Goal: Task Accomplishment & Management: Manage account settings

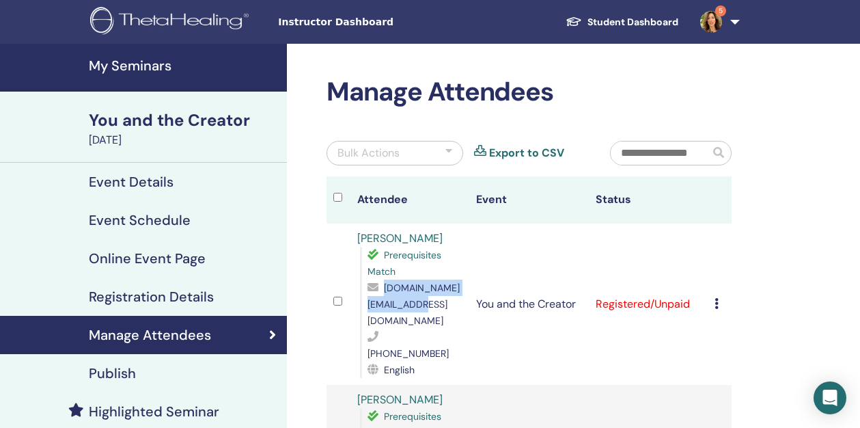
click at [207, 61] on h4 "My Seminars" at bounding box center [184, 65] width 190 height 16
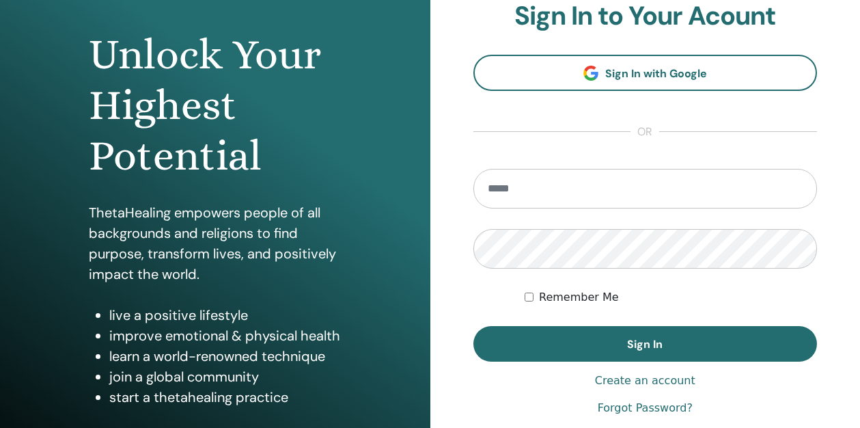
scroll to position [228, 0]
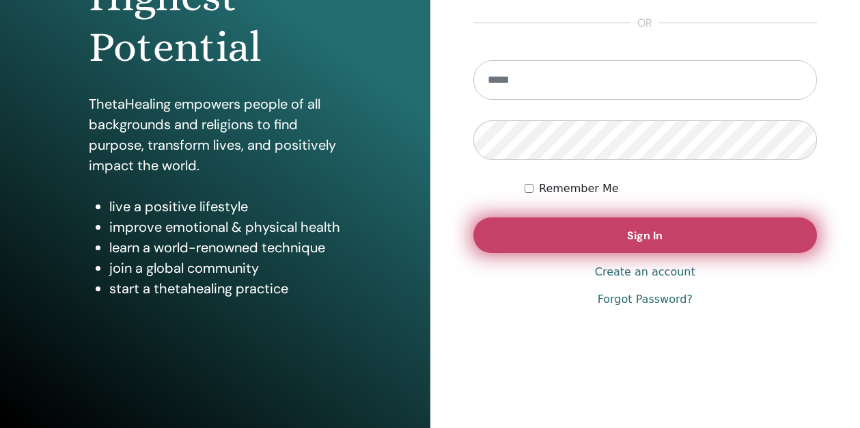
type input "**********"
click at [654, 234] on span "Sign In" at bounding box center [645, 235] width 36 height 14
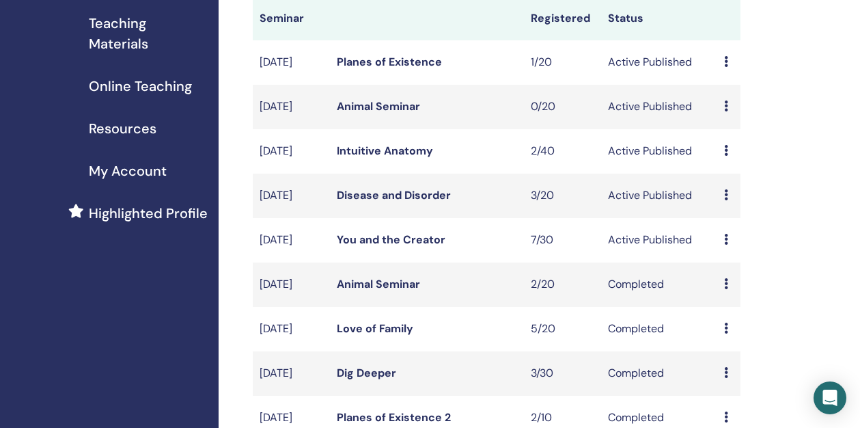
scroll to position [213, 0]
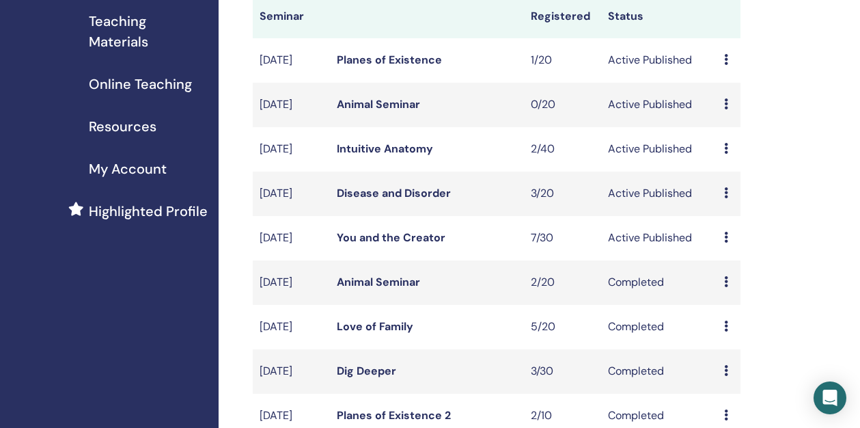
click at [418, 200] on link "Disease and Disorder" at bounding box center [394, 193] width 114 height 14
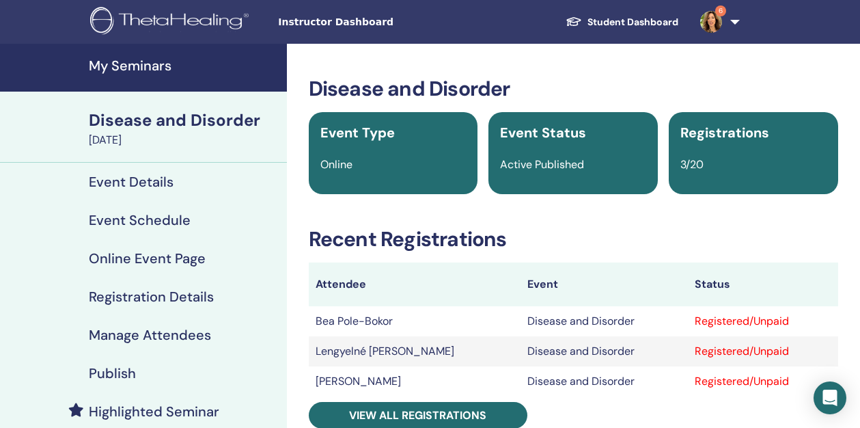
click at [163, 51] on link "My Seminars" at bounding box center [143, 68] width 287 height 48
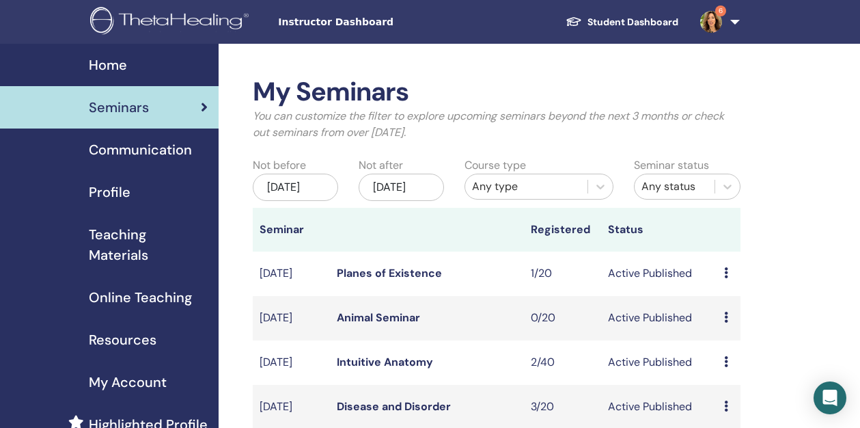
click at [151, 245] on span "Teaching Materials" at bounding box center [148, 244] width 119 height 41
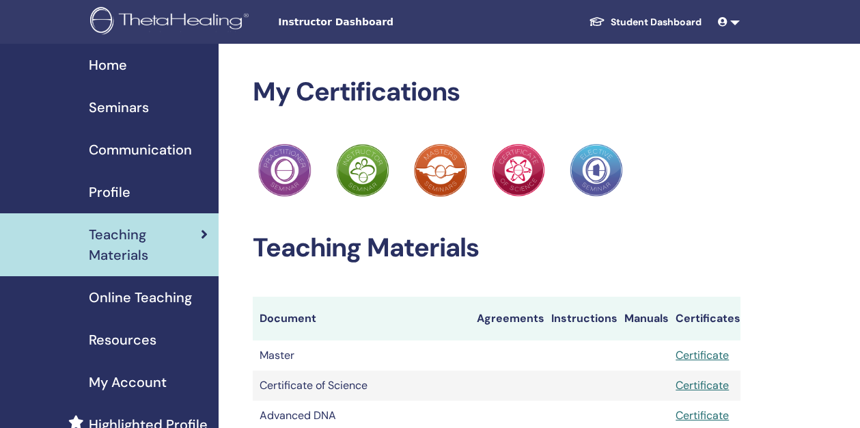
click at [117, 245] on span "Teaching Materials" at bounding box center [145, 244] width 112 height 41
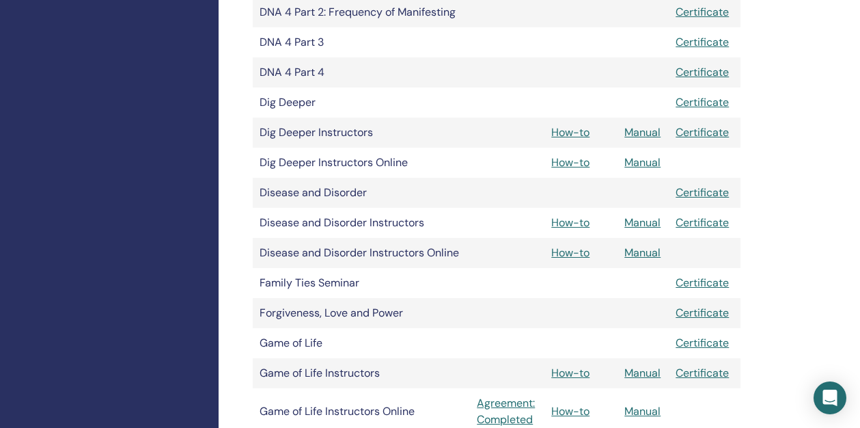
scroll to position [799, 0]
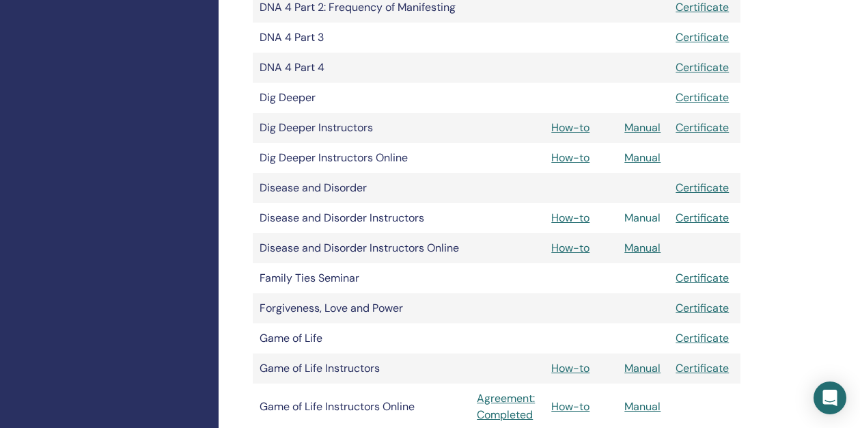
click at [648, 215] on link "Manual" at bounding box center [643, 217] width 36 height 14
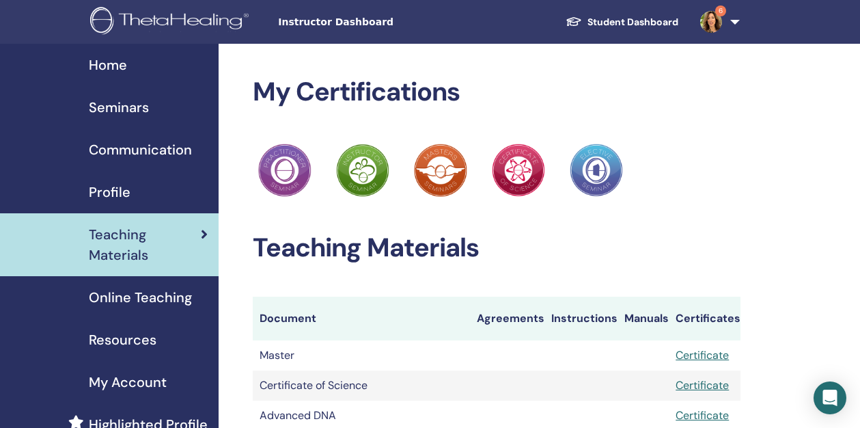
scroll to position [799, 0]
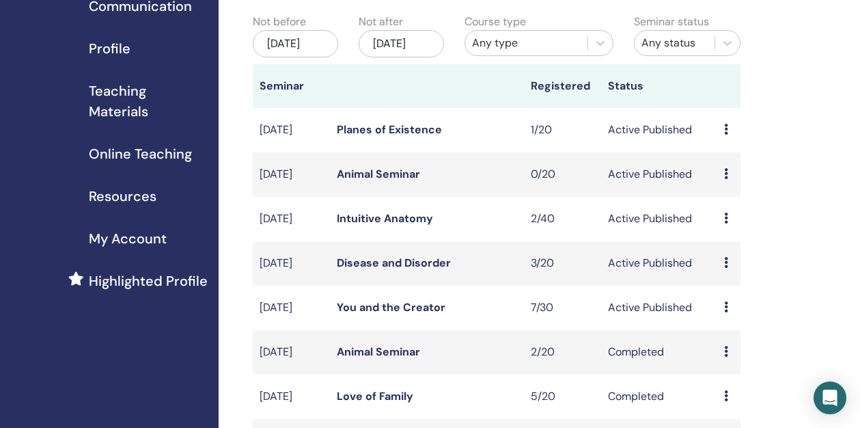
scroll to position [150, 0]
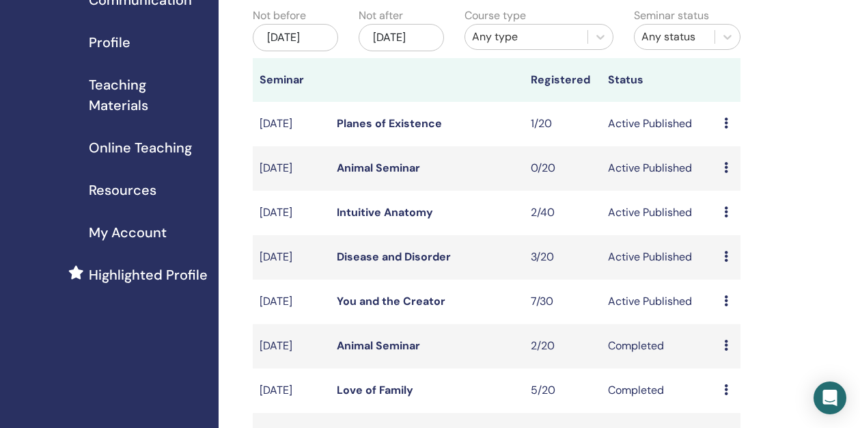
click at [368, 264] on link "Disease and Disorder" at bounding box center [394, 256] width 114 height 14
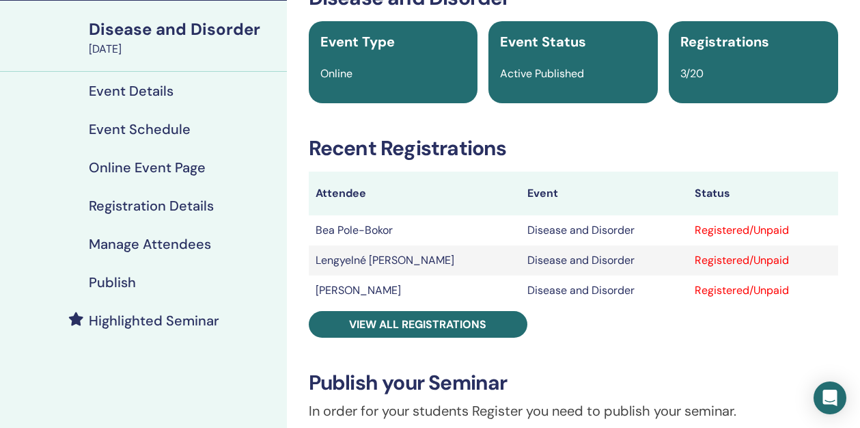
scroll to position [92, 0]
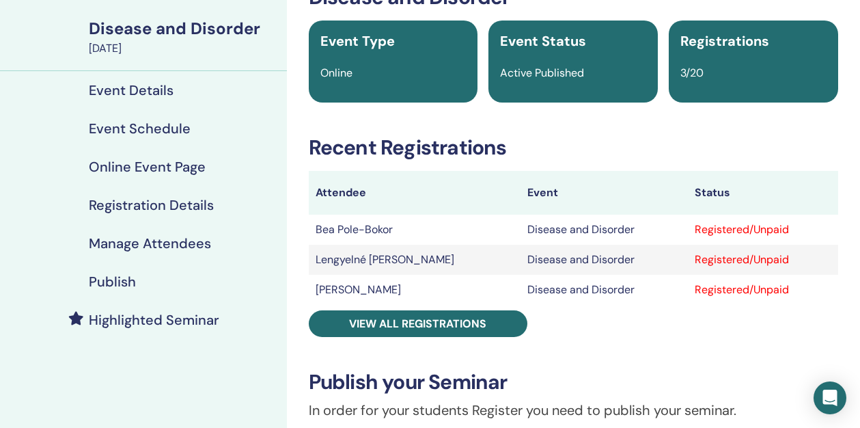
click at [154, 235] on h4 "Manage Attendees" at bounding box center [150, 243] width 122 height 16
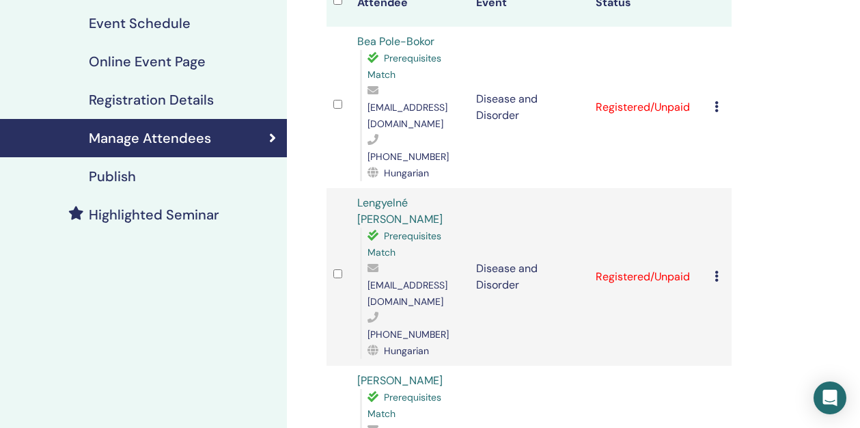
scroll to position [200, 0]
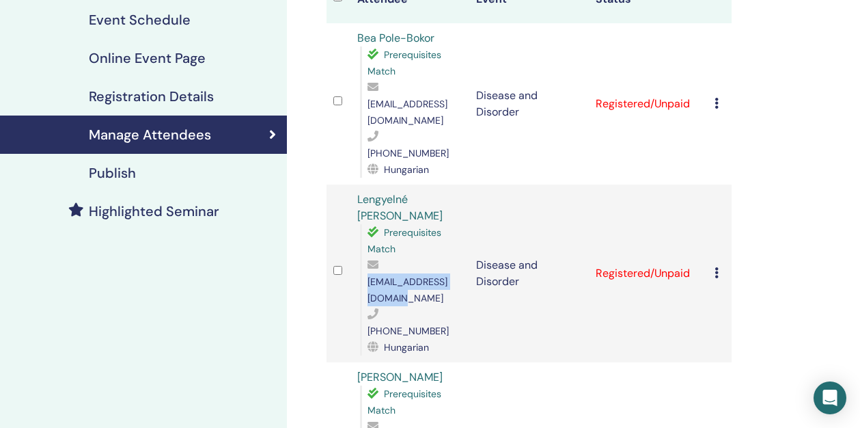
drag, startPoint x: 472, startPoint y: 250, endPoint x: 367, endPoint y: 252, distance: 105.3
click at [368, 275] on span "[EMAIL_ADDRESS][DOMAIN_NAME]" at bounding box center [408, 289] width 80 height 29
copy span "[EMAIL_ADDRESS][DOMAIN_NAME]"
drag, startPoint x: 460, startPoint y: 379, endPoint x: 359, endPoint y: 375, distance: 101.3
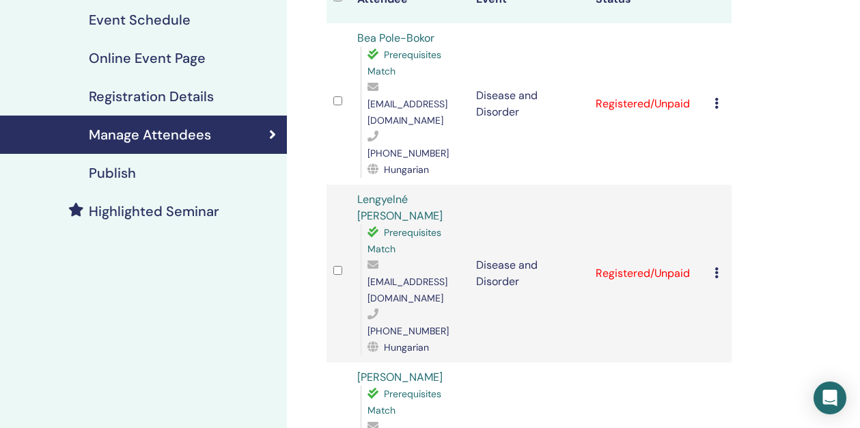
copy span "[EMAIL_ADDRESS][DOMAIN_NAME]"
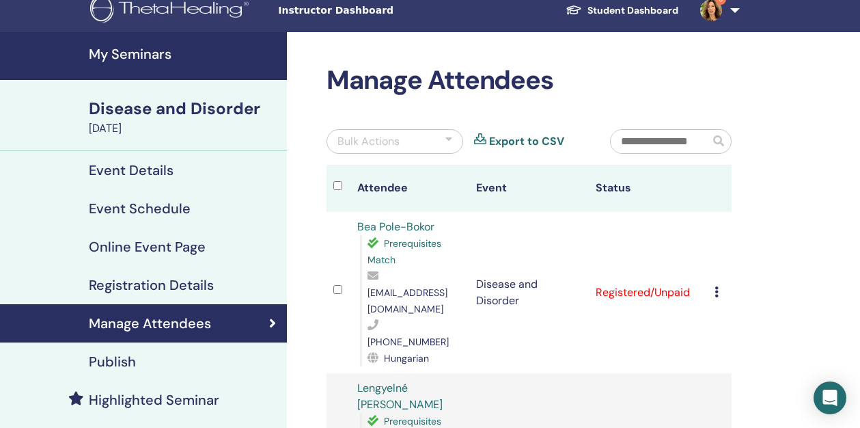
scroll to position [0, 0]
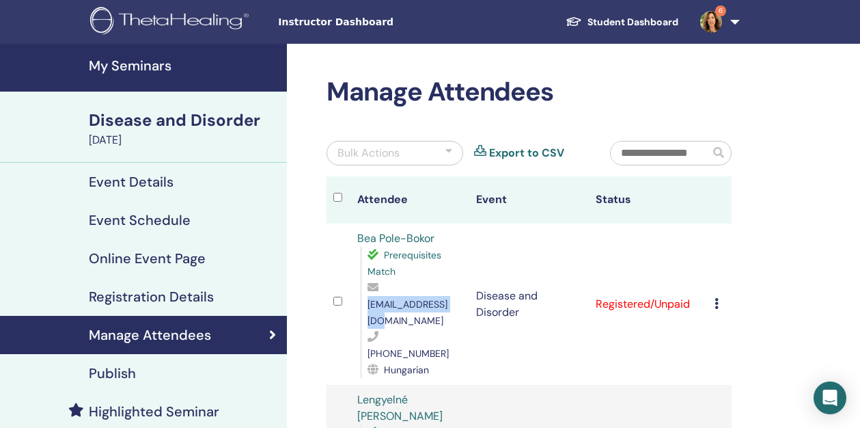
drag, startPoint x: 455, startPoint y: 305, endPoint x: 364, endPoint y: 307, distance: 90.9
click at [364, 307] on div "Prerequisites Match [EMAIL_ADDRESS][DOMAIN_NAME] [PHONE_NUMBER] Hungarian" at bounding box center [411, 312] width 103 height 131
copy span "[EMAIL_ADDRESS][DOMAIN_NAME]"
